Goal: Information Seeking & Learning: Learn about a topic

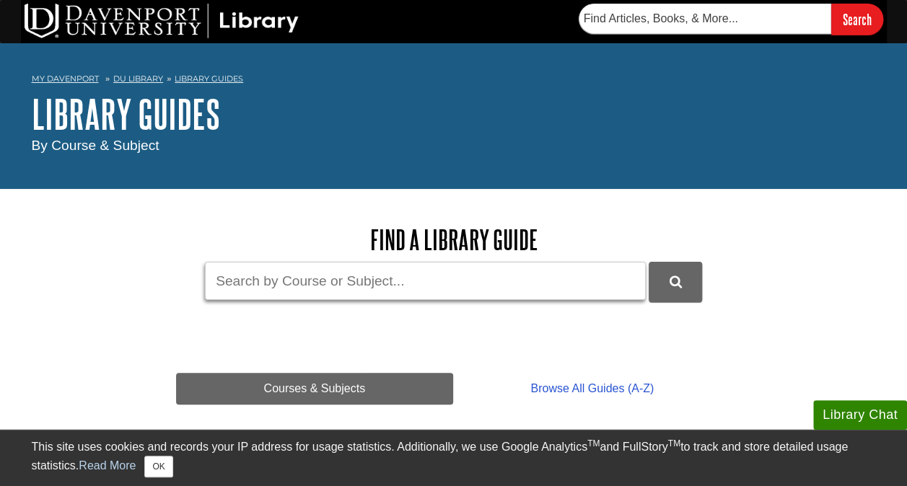
click at [364, 289] on input "Guide Search Terms" at bounding box center [425, 281] width 441 height 38
type input "formatting tables in apa style"
click at [649, 262] on button "DU Library Guides Search" at bounding box center [675, 282] width 53 height 40
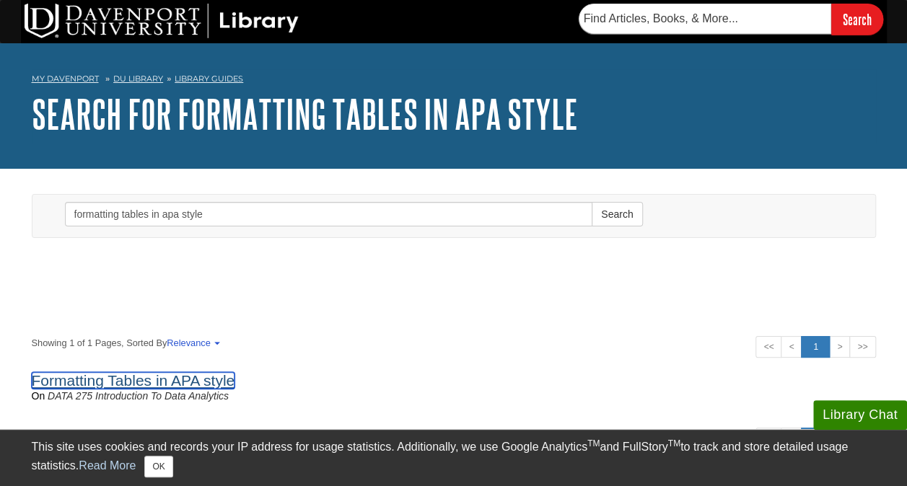
click at [176, 372] on link "Formatting Tables in APA style" at bounding box center [133, 380] width 203 height 17
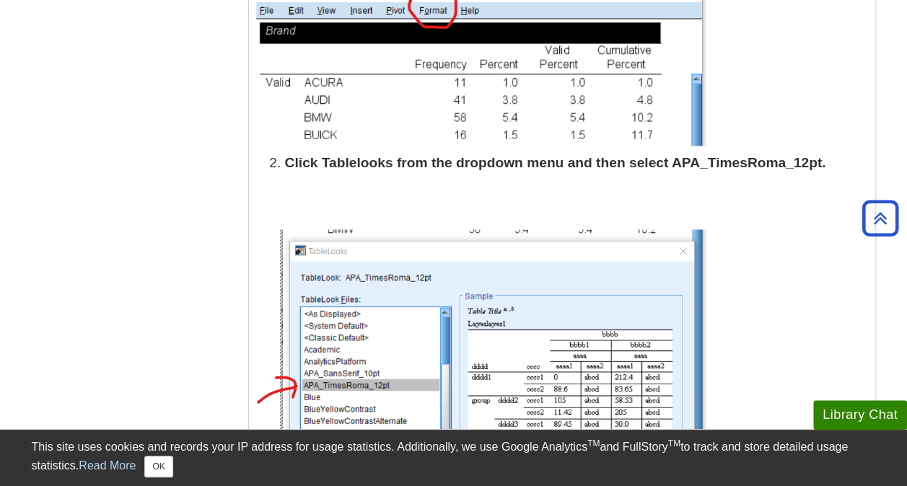
scroll to position [794, 0]
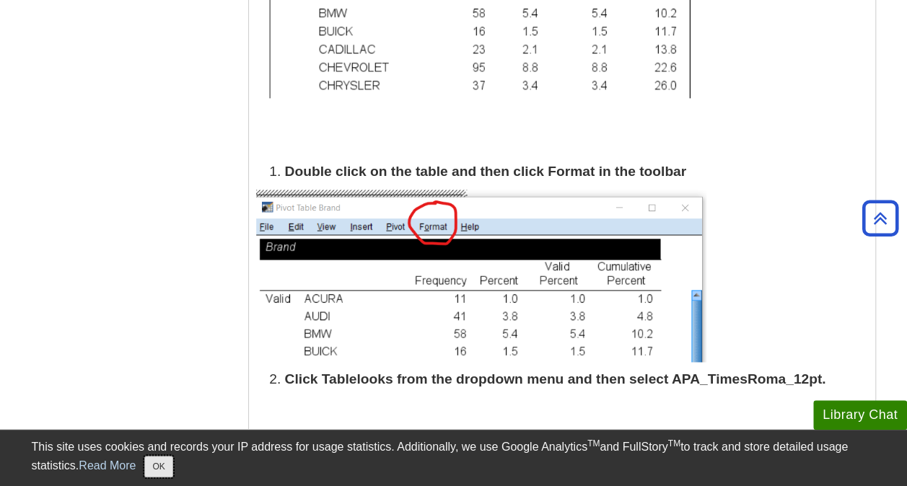
click at [163, 467] on button "OK" at bounding box center [158, 467] width 28 height 22
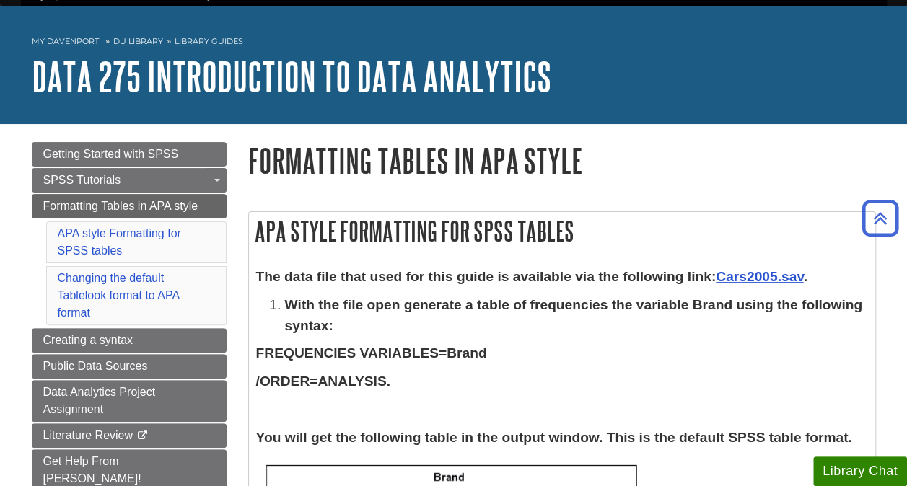
scroll to position [0, 0]
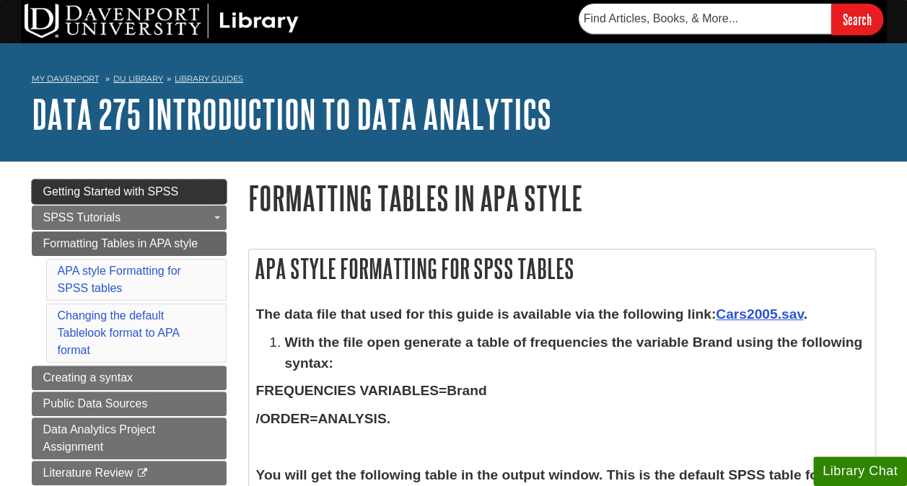
click at [113, 188] on span "Getting Started with SPSS" at bounding box center [111, 191] width 136 height 12
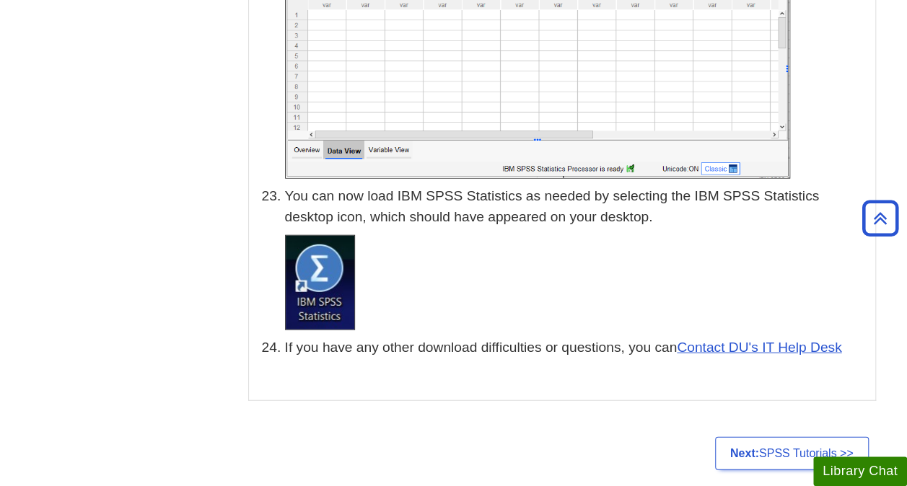
scroll to position [7214, 0]
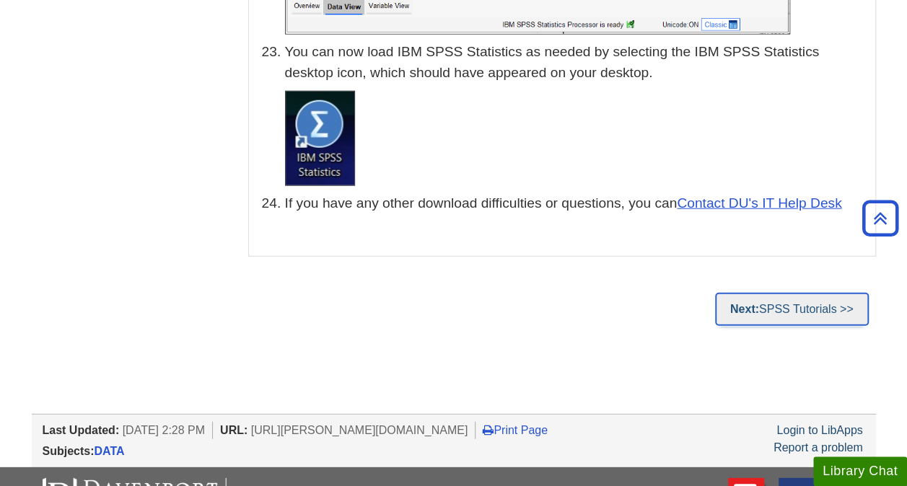
click at [786, 293] on link "Next: SPSS Tutorials >>" at bounding box center [792, 309] width 154 height 33
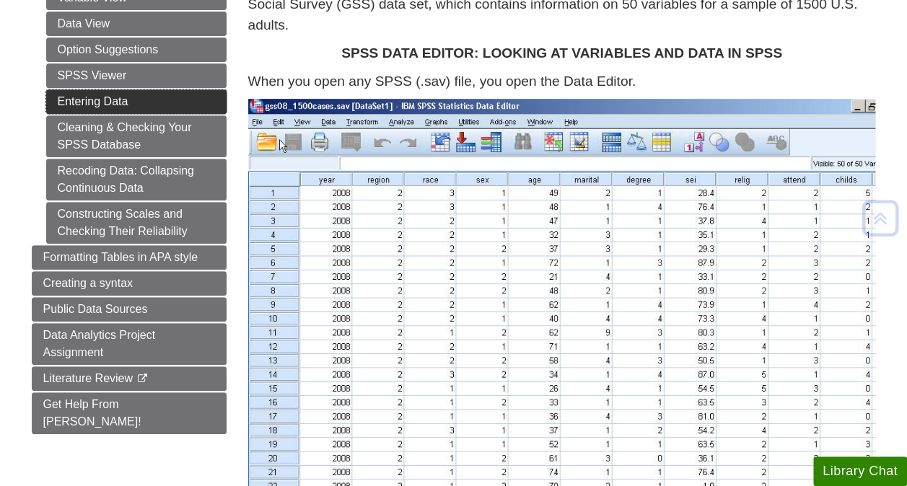
scroll to position [289, 0]
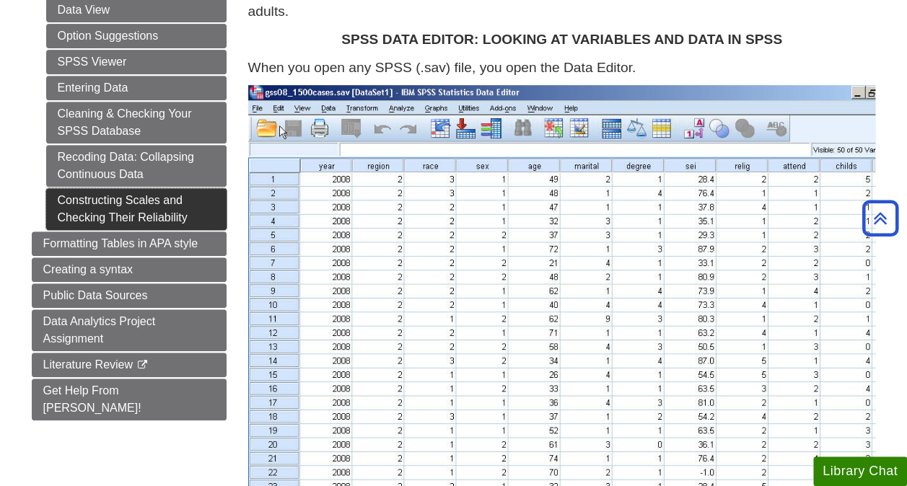
click at [162, 205] on link "Constructing Scales and Checking Their Reliability" at bounding box center [136, 209] width 180 height 42
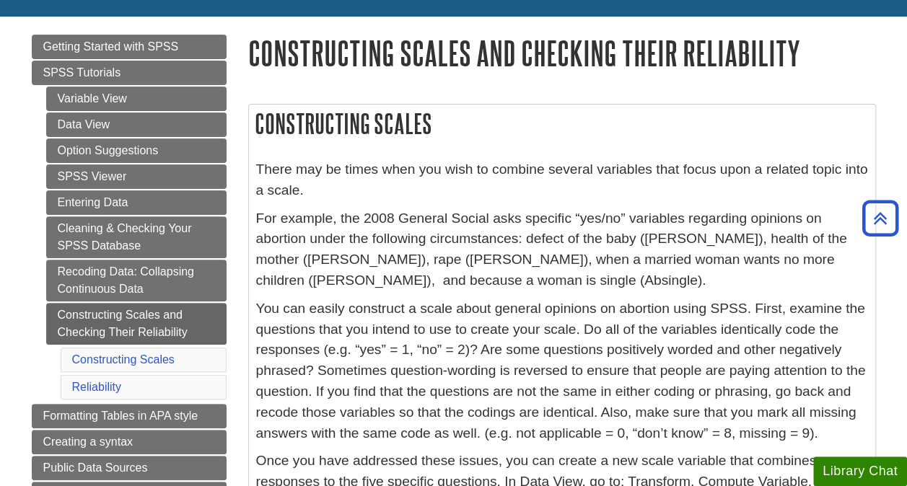
scroll to position [144, 0]
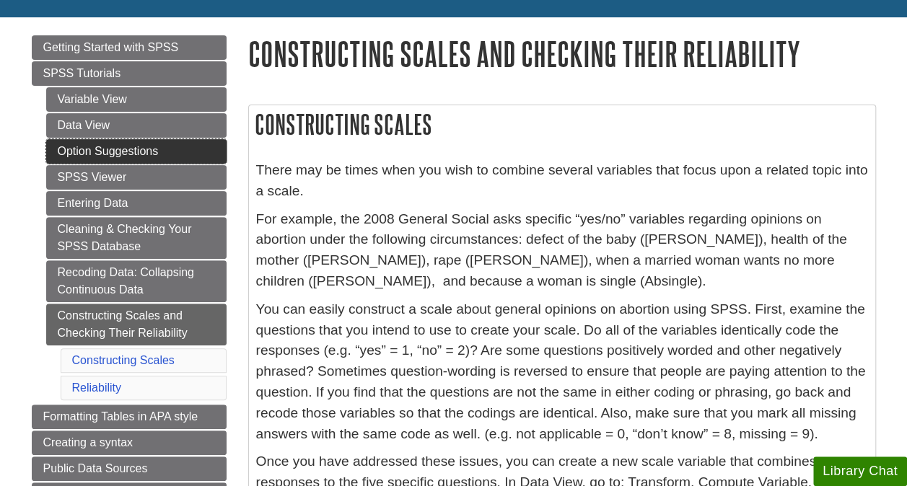
click at [130, 152] on link "Option Suggestions" at bounding box center [136, 151] width 180 height 25
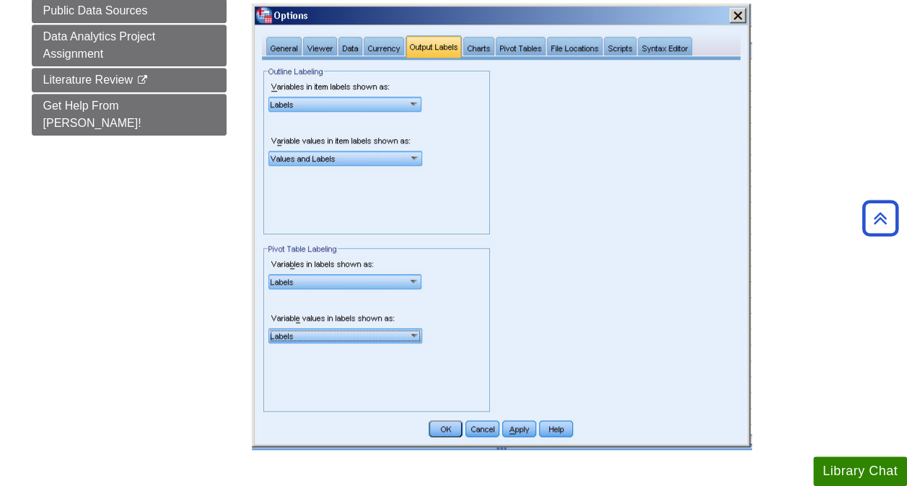
scroll to position [577, 0]
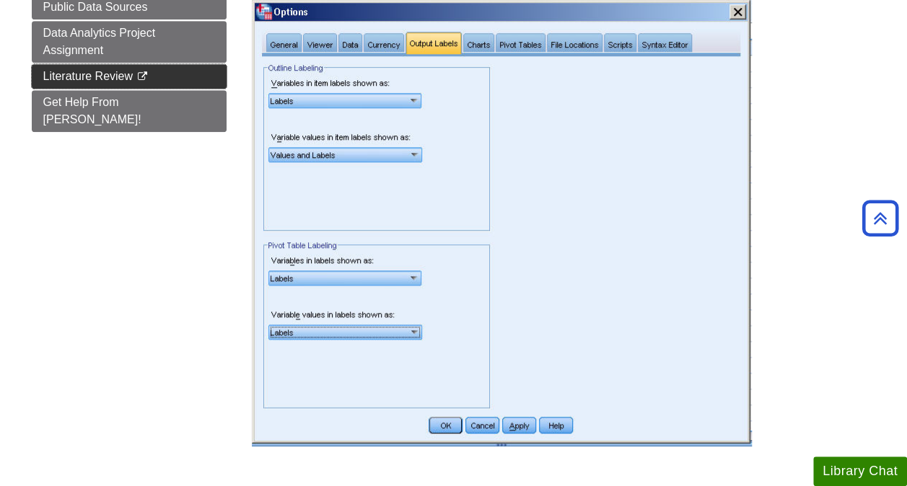
click at [159, 71] on link "Literature Review This link opens in a new window" at bounding box center [129, 76] width 195 height 25
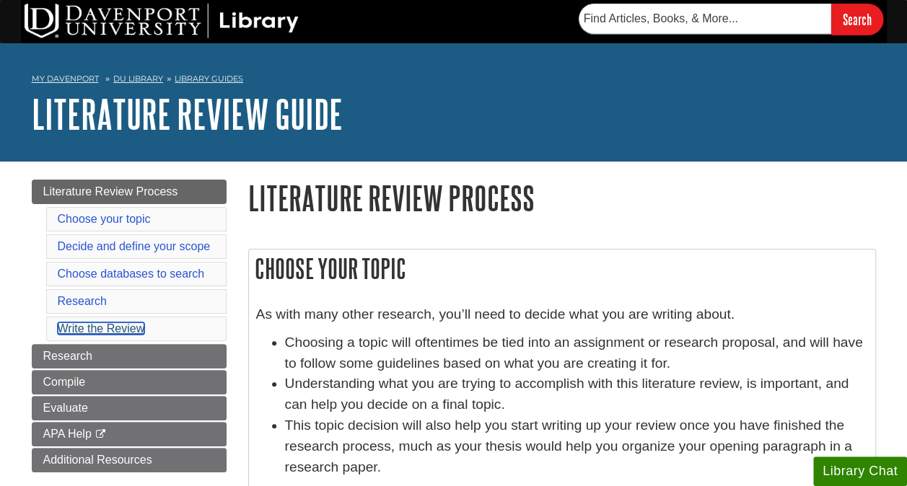
click at [131, 323] on link "Write the Review" at bounding box center [101, 328] width 87 height 12
